Goal: Information Seeking & Learning: Find specific fact

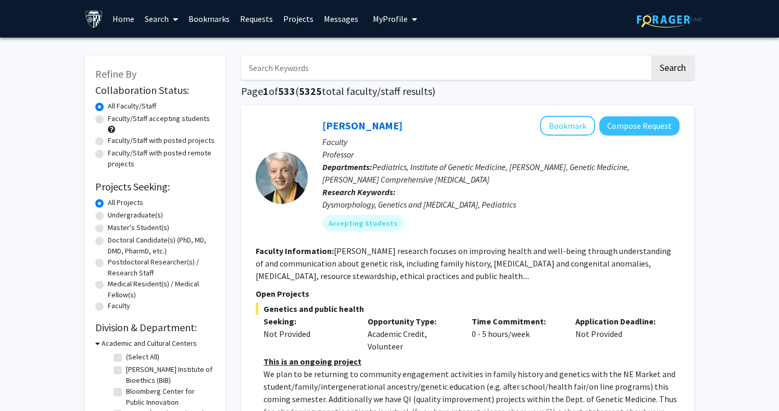
click at [396, 73] on input "Search Keywords" at bounding box center [445, 68] width 409 height 24
type input "carl wu"
click at [673, 69] on button "Search" at bounding box center [673, 68] width 43 height 24
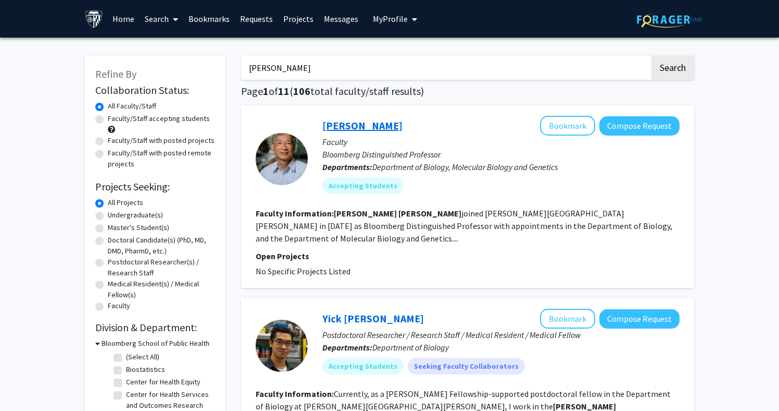
click at [335, 125] on link "Carl Wu" at bounding box center [362, 125] width 80 height 13
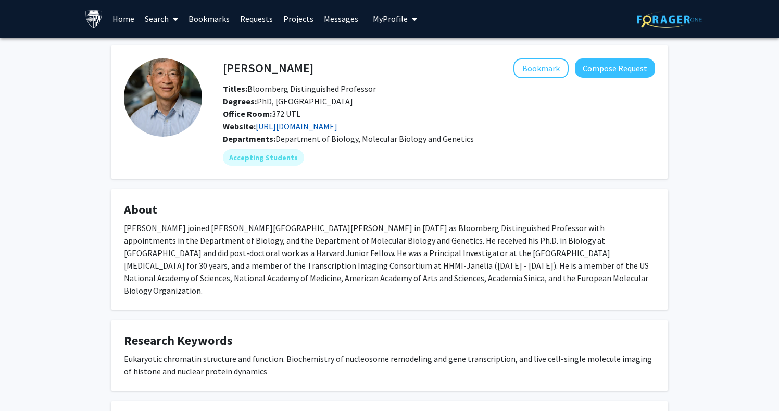
click at [292, 128] on link "https://carlwulab.com/" at bounding box center [297, 126] width 82 height 10
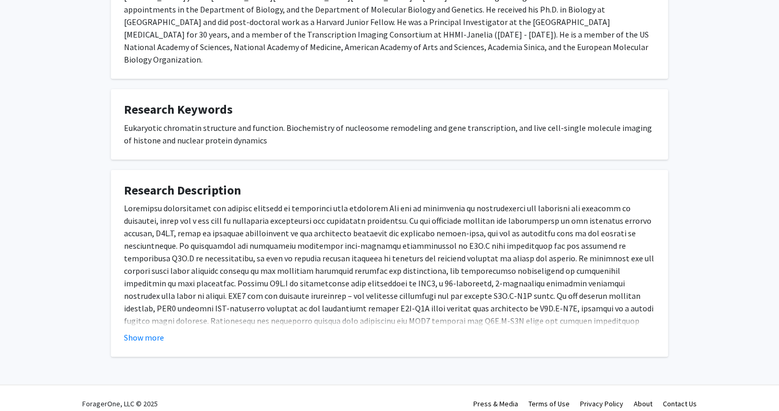
scroll to position [230, 0]
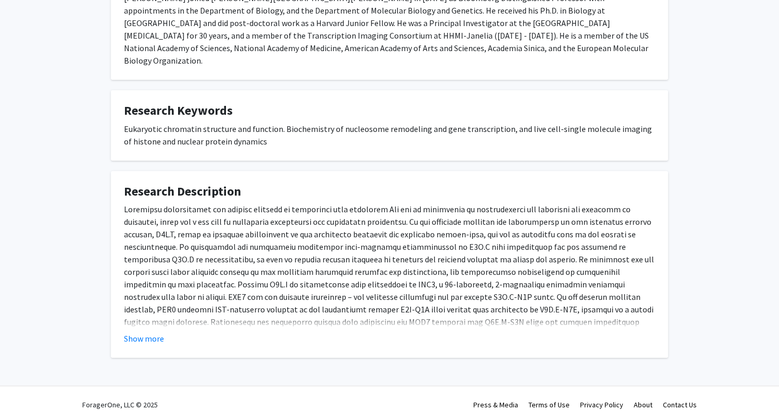
click at [297, 244] on p at bounding box center [389, 347] width 531 height 288
click at [143, 332] on button "Show more" at bounding box center [144, 338] width 40 height 13
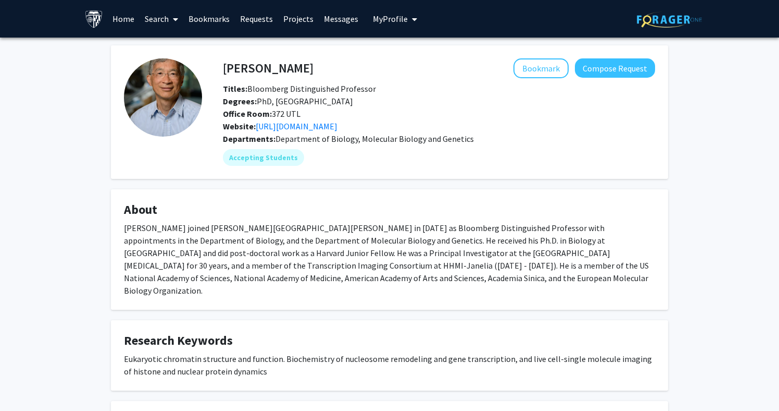
scroll to position [0, 0]
drag, startPoint x: 226, startPoint y: 70, endPoint x: 340, endPoint y: 71, distance: 113.6
click at [340, 71] on div "Carl Wu Bookmark Compose Request" at bounding box center [439, 68] width 448 height 20
copy div "Carl Wu"
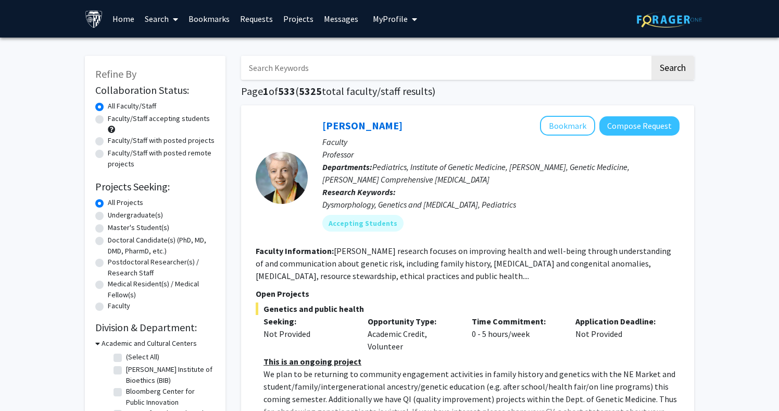
click at [393, 74] on input "Search Keywords" at bounding box center [445, 68] width 409 height 24
type input "Michael betenbaugh"
click at [673, 69] on button "Search" at bounding box center [673, 68] width 43 height 24
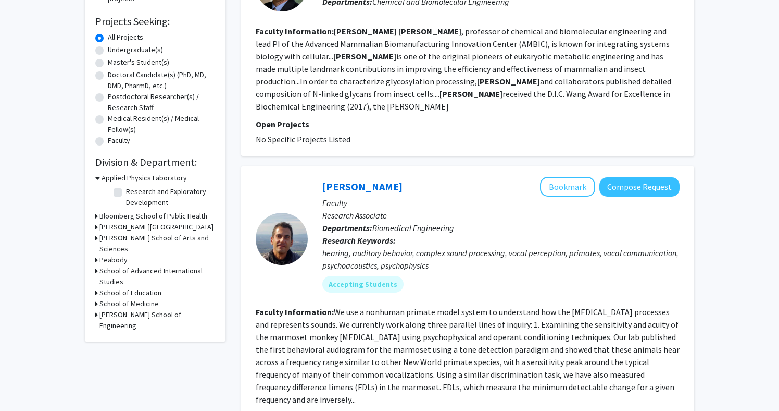
scroll to position [210, 0]
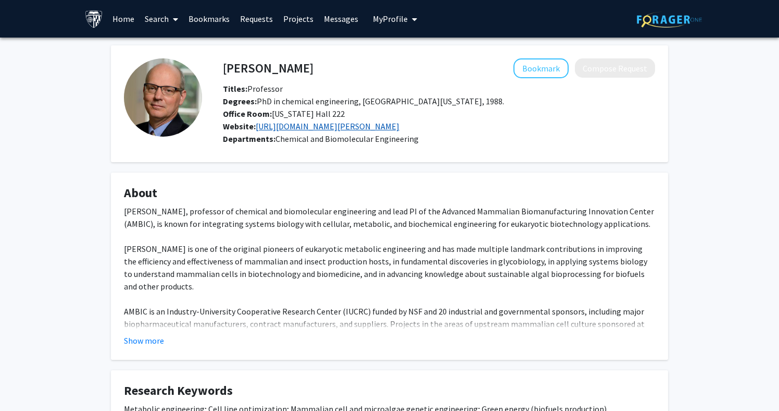
click at [400, 127] on link "https://www.ambic.org/johns-hopkins-university-2/" at bounding box center [328, 126] width 144 height 10
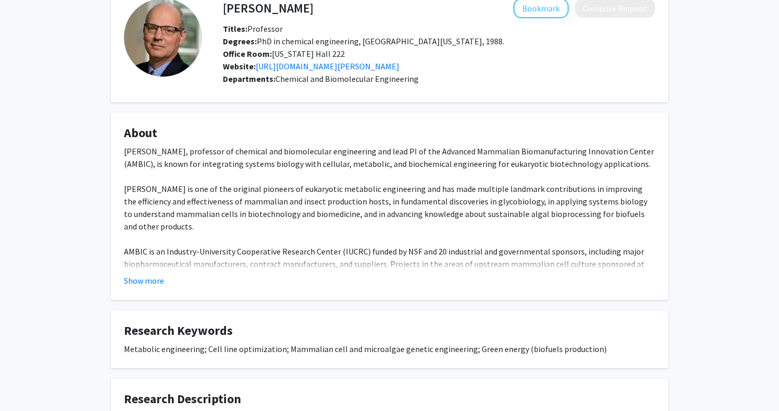
scroll to position [67, 0]
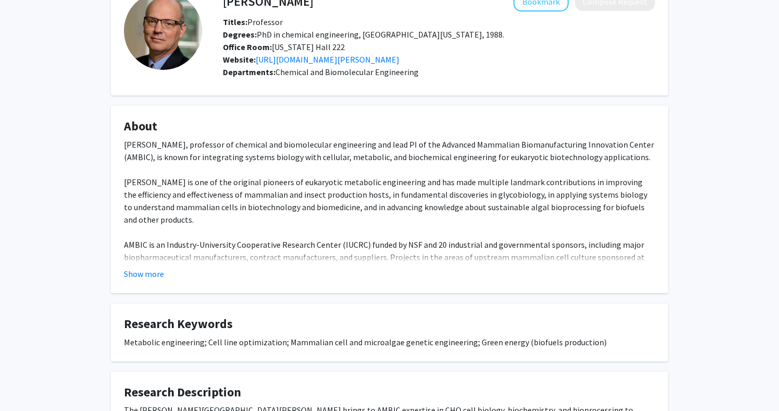
click at [148, 282] on fg-card "About Michael Betenbaugh, professor of chemical and biomolecular engineering an…" at bounding box center [389, 199] width 557 height 187
click at [130, 276] on button "Show more" at bounding box center [144, 273] width 40 height 13
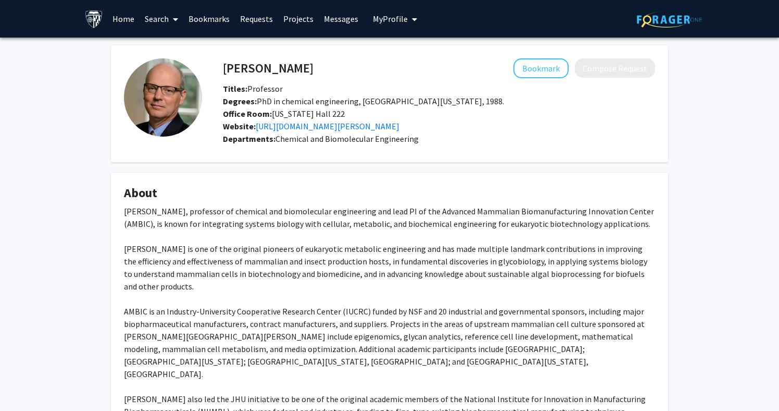
scroll to position [0, 0]
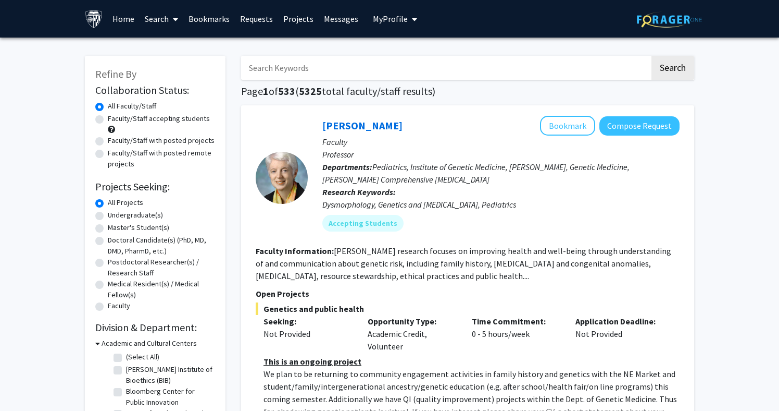
click at [562, 71] on input "Search Keywords" at bounding box center [445, 68] width 409 height 24
type input "[PERSON_NAME]"
click at [673, 69] on button "Search" at bounding box center [673, 68] width 43 height 24
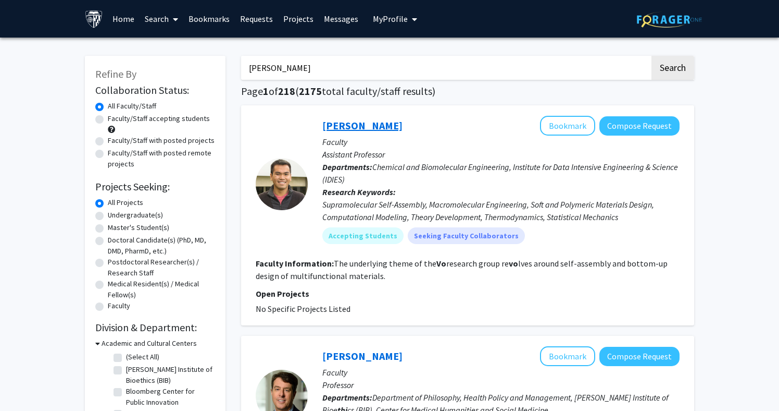
click at [337, 127] on link "[PERSON_NAME]" at bounding box center [362, 125] width 80 height 13
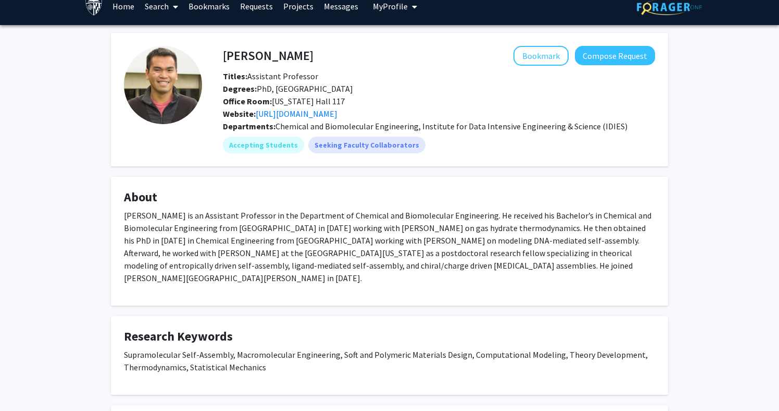
scroll to position [28, 0]
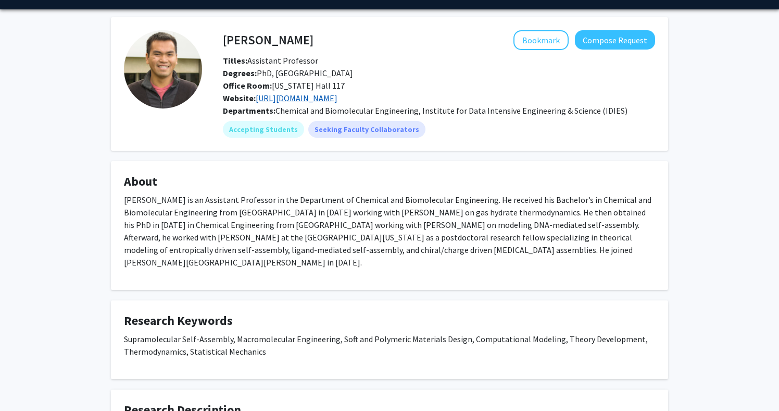
click at [338, 103] on link "[URL][DOMAIN_NAME]" at bounding box center [297, 98] width 82 height 10
